Goal: Information Seeking & Learning: Learn about a topic

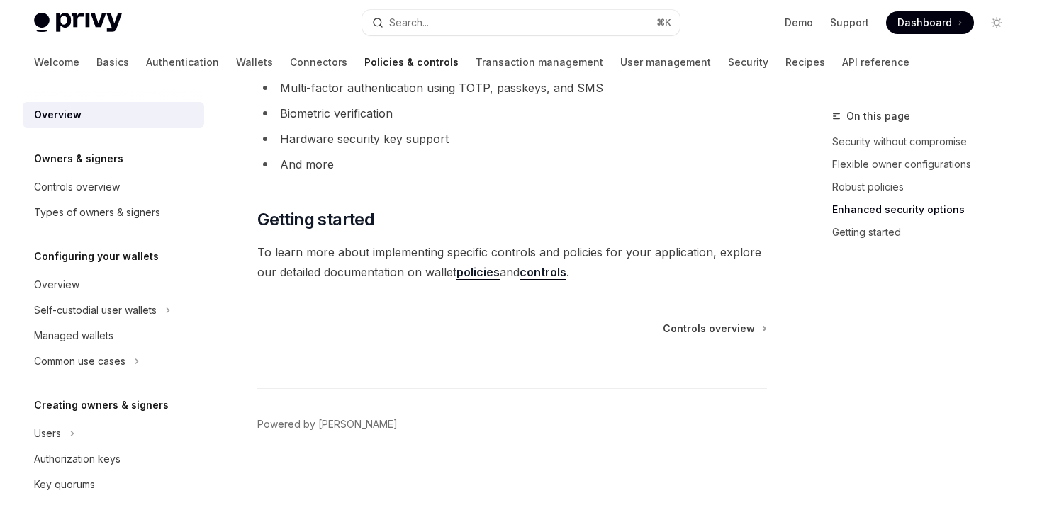
scroll to position [1305, 0]
click at [150, 199] on link "Controls overview" at bounding box center [113, 187] width 181 height 26
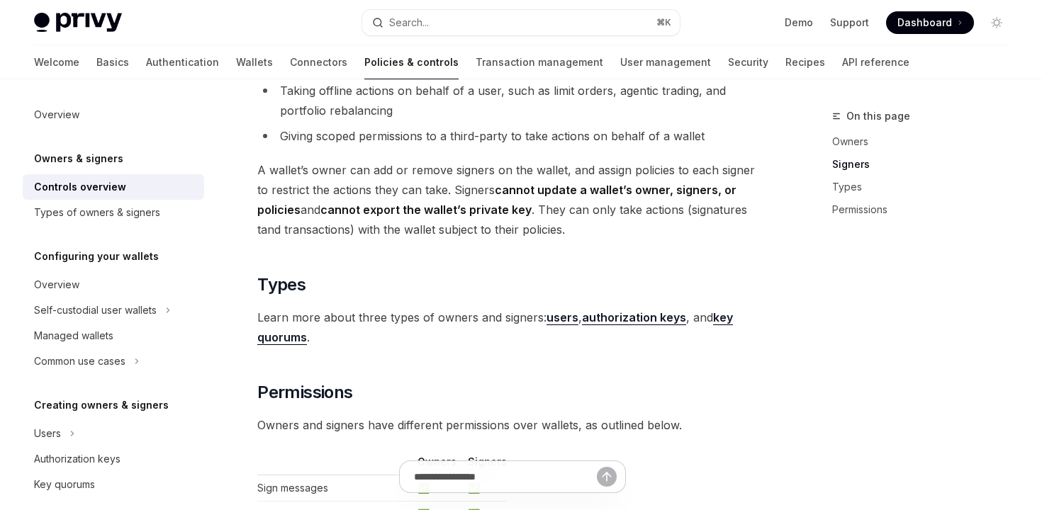
scroll to position [1301, 0]
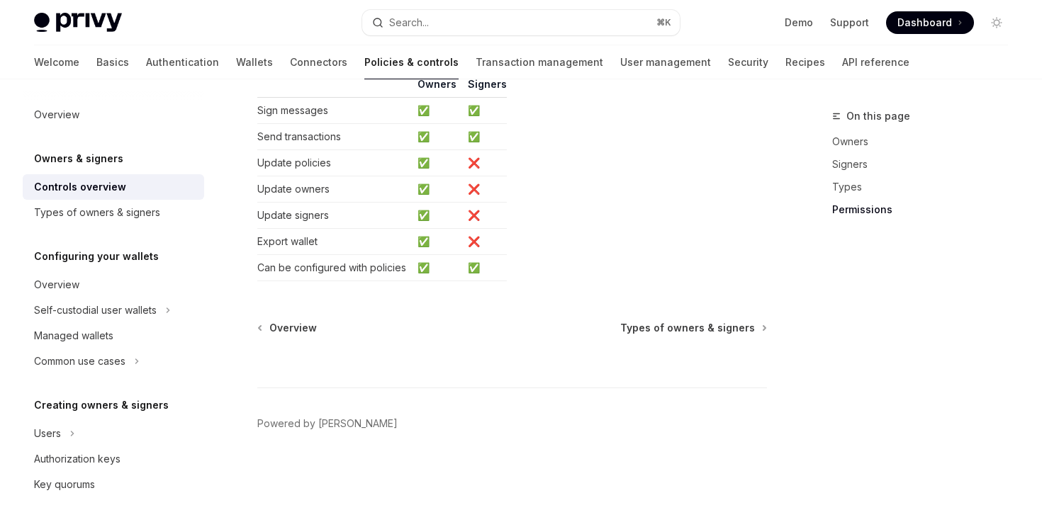
click at [147, 220] on div "Types of owners & signers" at bounding box center [97, 212] width 126 height 17
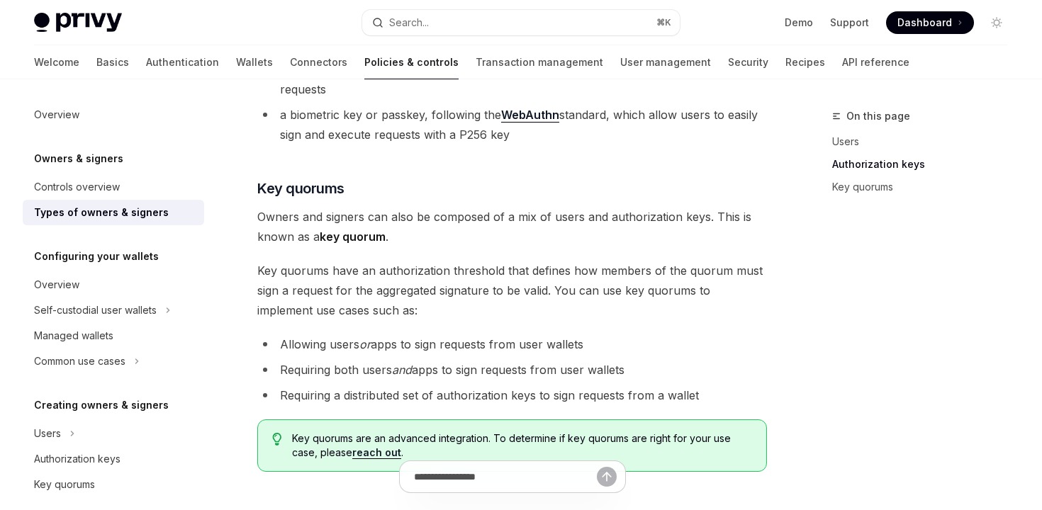
scroll to position [499, 0]
click at [517, 63] on link "Transaction management" at bounding box center [540, 62] width 128 height 34
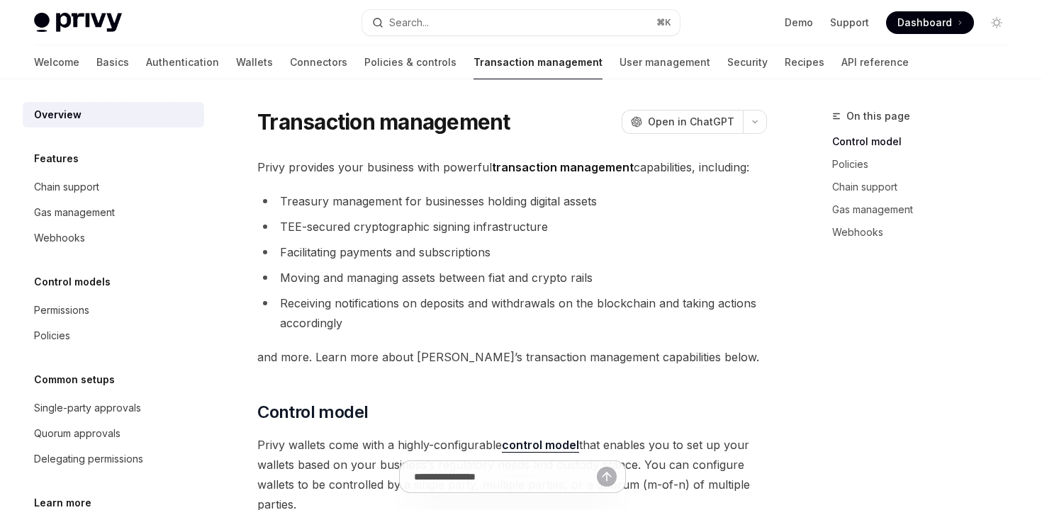
click at [108, 13] on img at bounding box center [78, 23] width 88 height 20
type textarea "*"
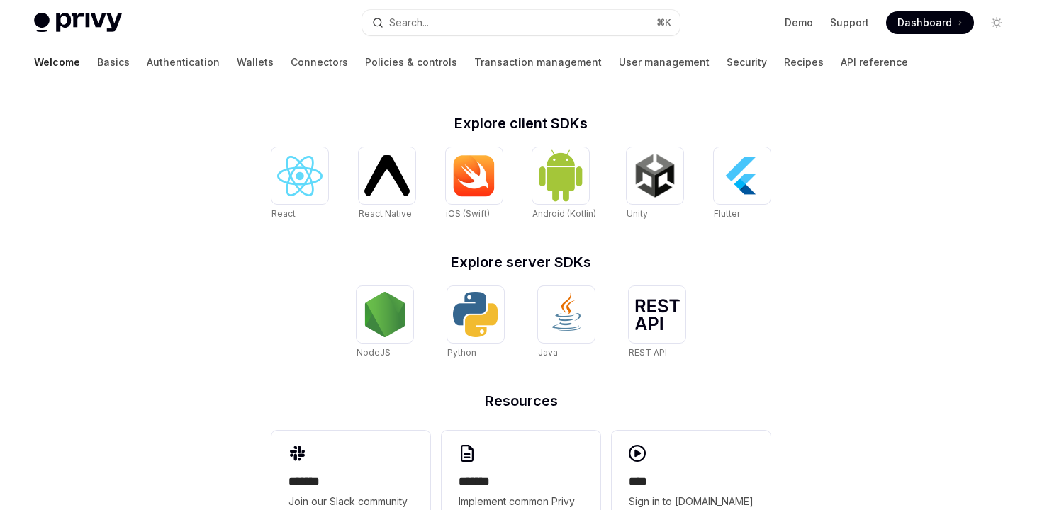
scroll to position [551, 0]
click at [463, 187] on img at bounding box center [474, 176] width 45 height 43
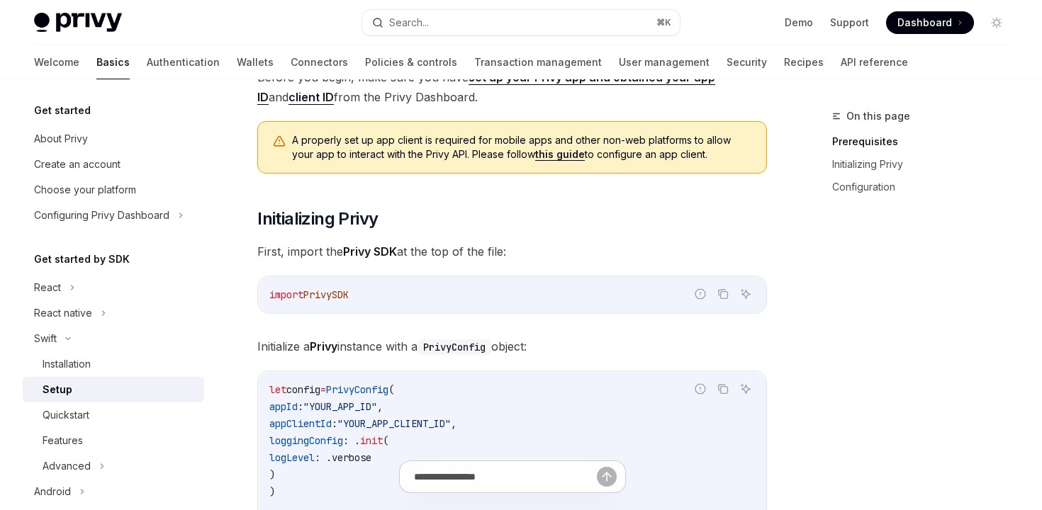
type textarea "*"
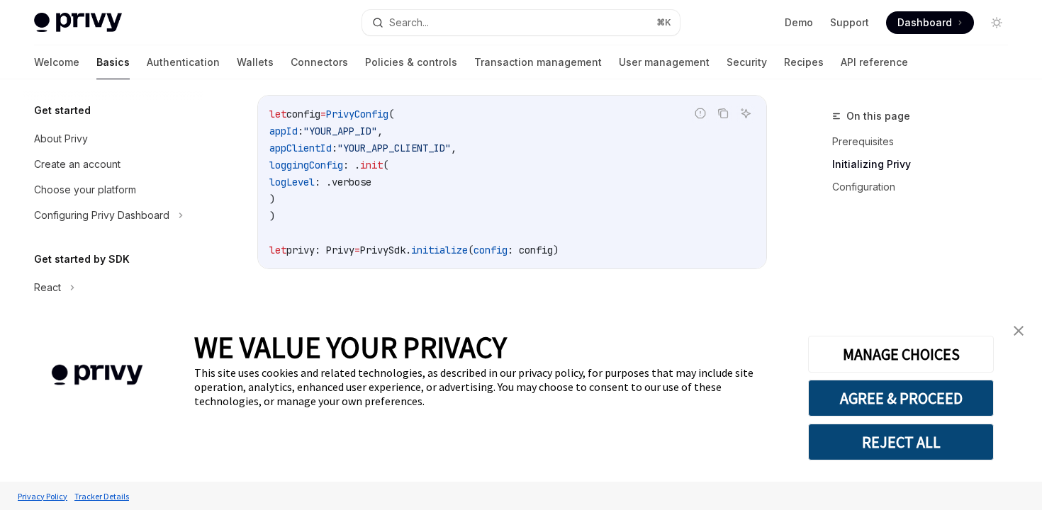
scroll to position [423, 0]
click at [1020, 332] on img "close banner" at bounding box center [1019, 331] width 10 height 10
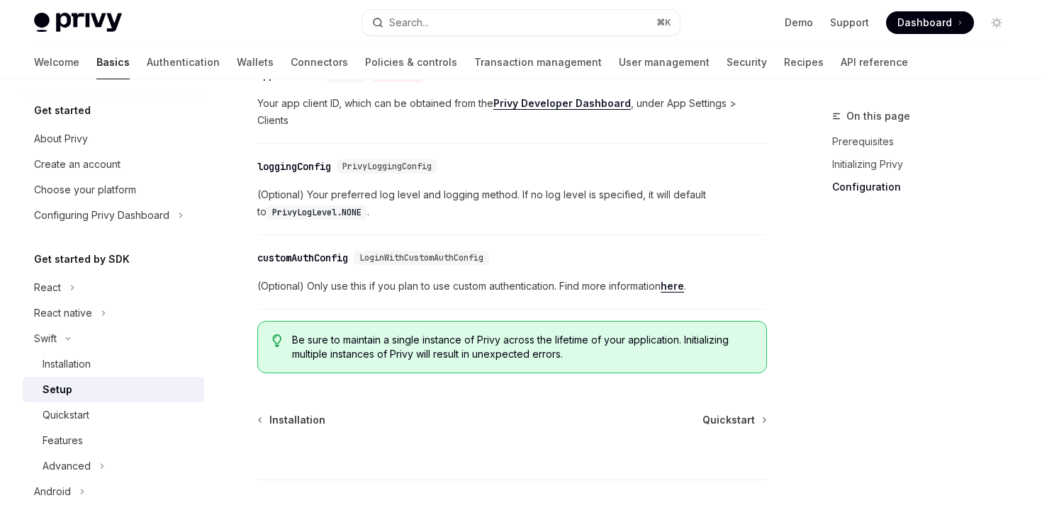
scroll to position [916, 0]
